Goal: Obtain resource: Download file/media

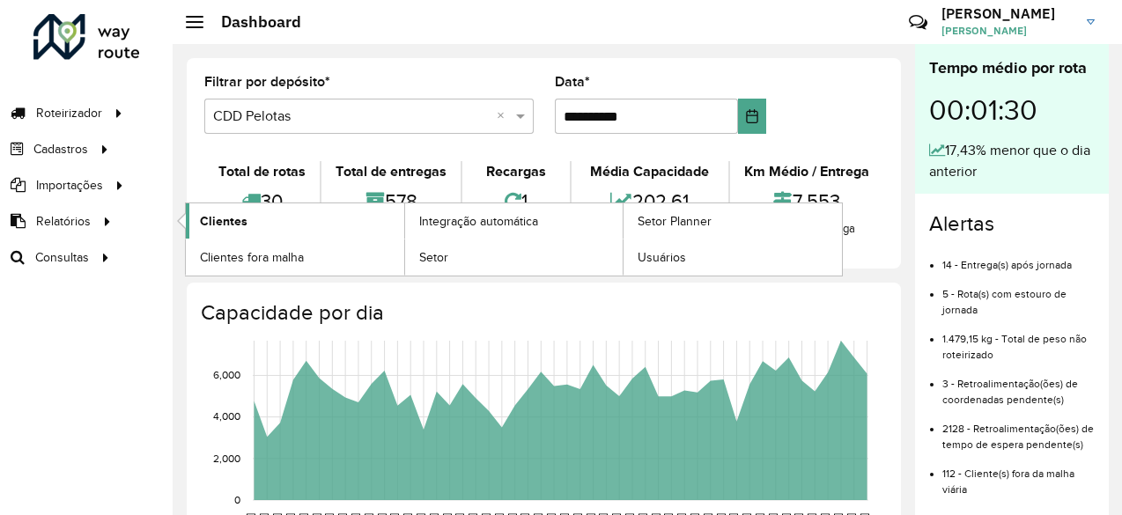
click at [244, 216] on span "Clientes" at bounding box center [224, 221] width 48 height 18
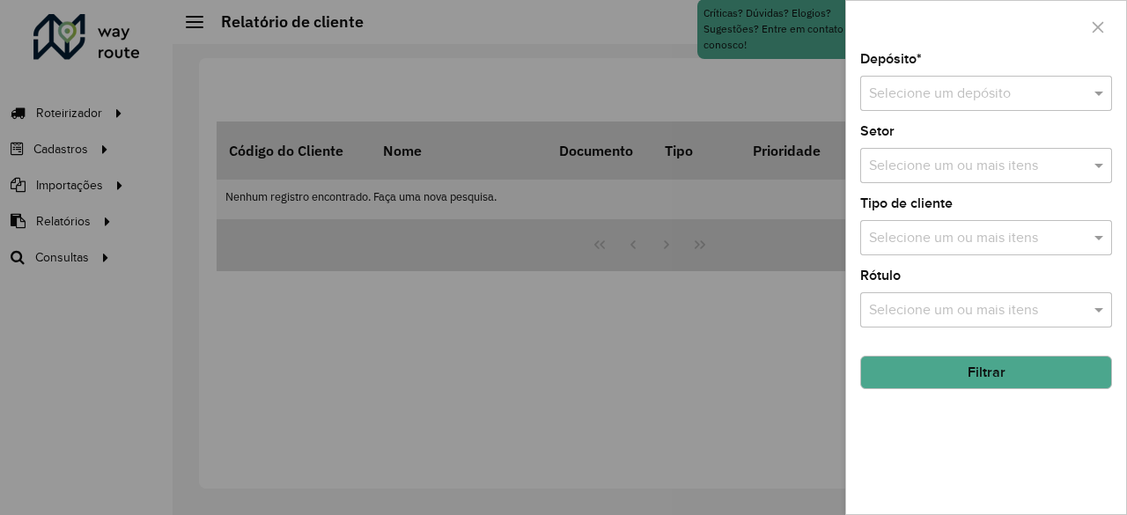
click at [956, 92] on input "text" at bounding box center [968, 94] width 199 height 21
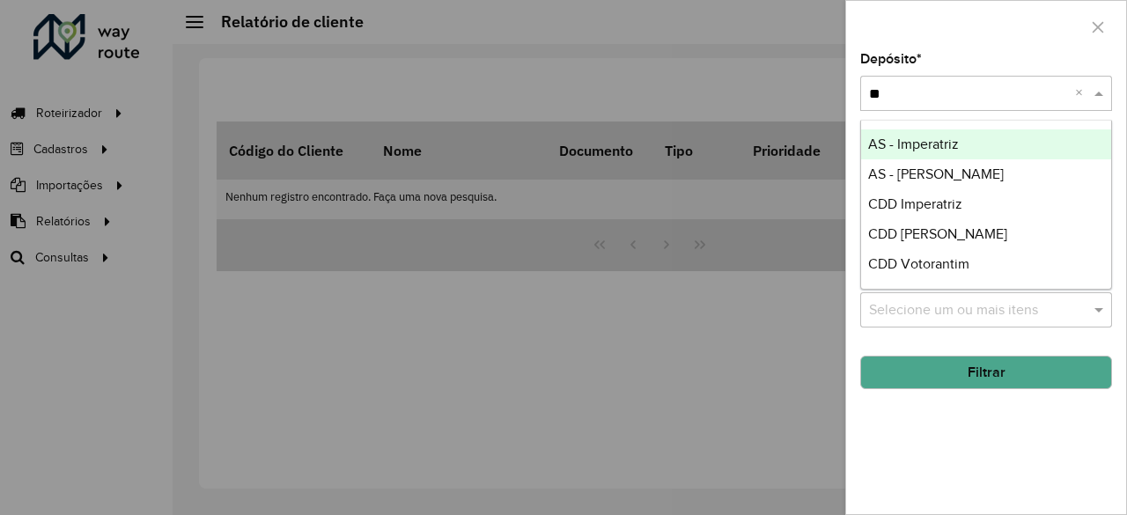
type input "***"
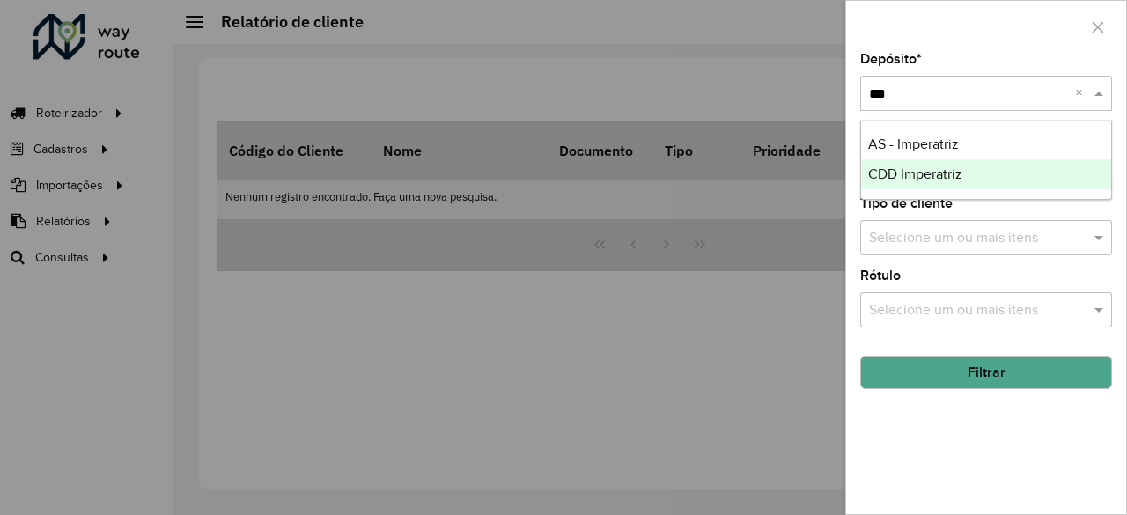
click at [962, 173] on span "CDD Imperatriz" at bounding box center [915, 173] width 94 height 15
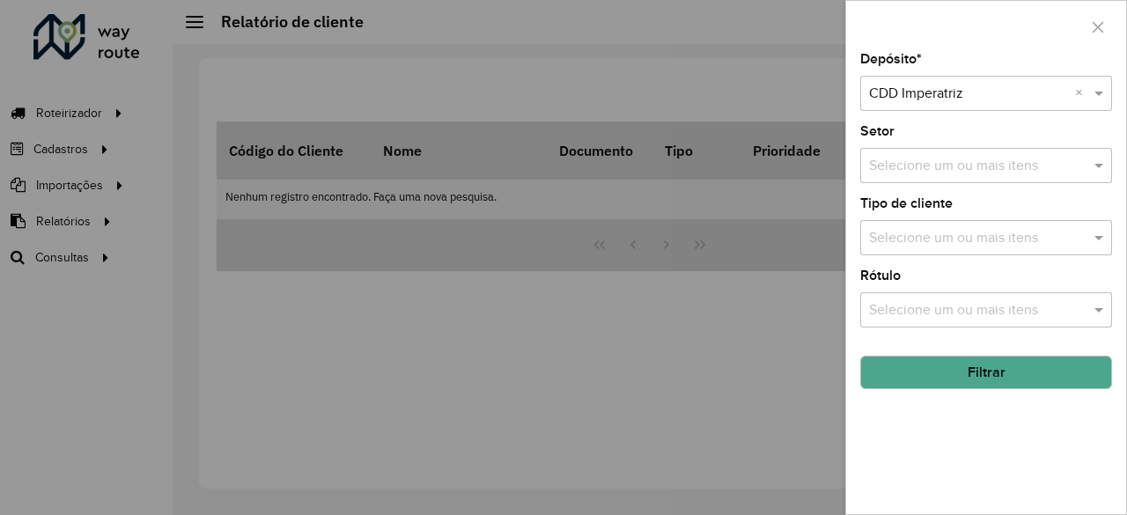
click at [960, 381] on button "Filtrar" at bounding box center [986, 372] width 252 height 33
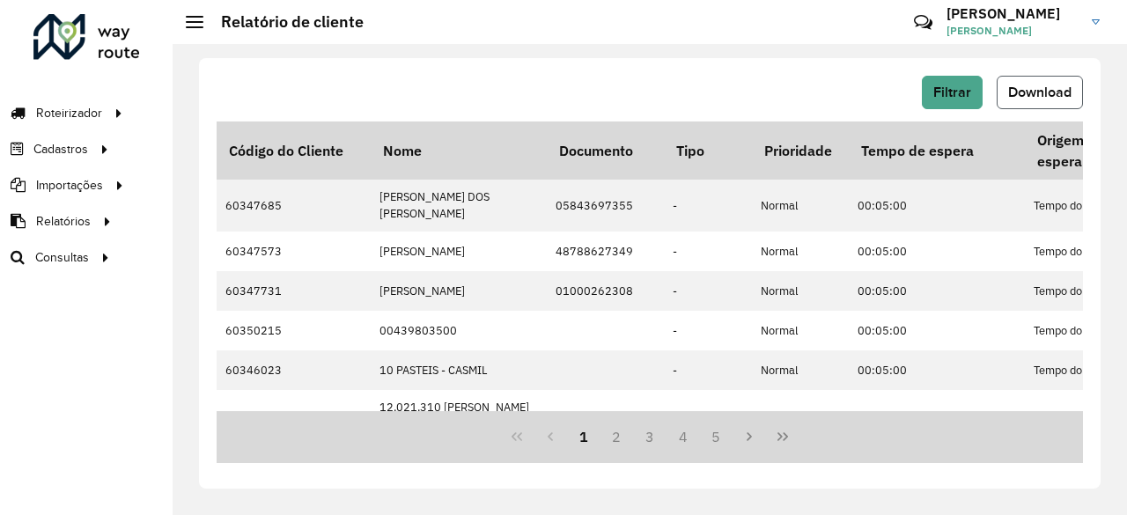
click at [1056, 105] on button "Download" at bounding box center [1040, 92] width 86 height 33
click at [708, 19] on div "Críticas? Dúvidas? Elogios? Sugestões? Entre em contato conosco!" at bounding box center [796, 29] width 184 height 48
